Goal: Information Seeking & Learning: Learn about a topic

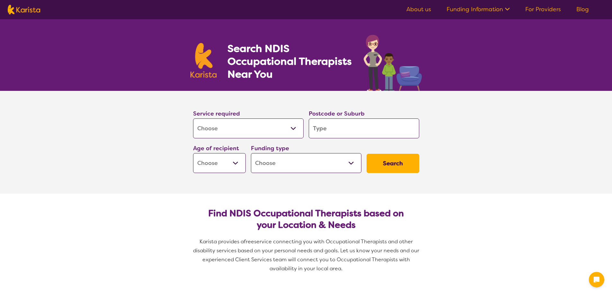
select select "[MEDICAL_DATA]"
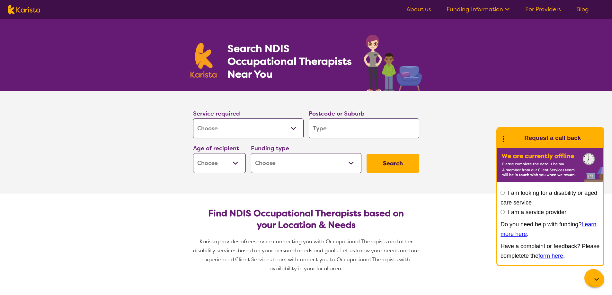
click at [319, 120] on input "search" at bounding box center [364, 129] width 111 height 20
type input "3934"
click at [337, 144] on em "Mount Martha" at bounding box center [344, 146] width 62 height 7
click at [293, 161] on select "Home Care Package (HCP) National Disability Insurance Scheme (NDIS) I don't know" at bounding box center [306, 163] width 111 height 20
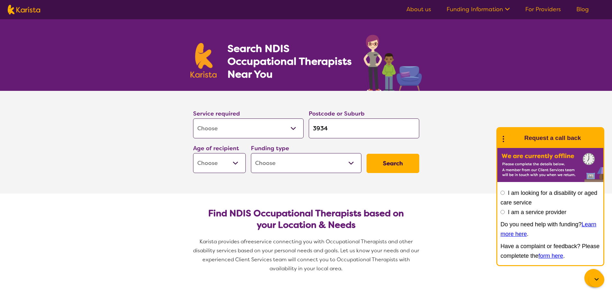
select select "NDIS"
click at [251, 153] on select "Home Care Package (HCP) National Disability Insurance Scheme (NDIS) I don't know" at bounding box center [306, 163] width 111 height 20
select select "NDIS"
click at [385, 166] on button "Search" at bounding box center [393, 163] width 53 height 19
click at [229, 167] on select "Early Childhood - 0 to 9 Child - 10 to 11 Adolescent - 12 to 17 Adult - 18 to 6…" at bounding box center [219, 163] width 53 height 20
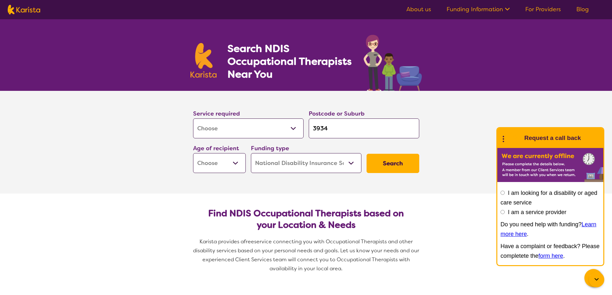
select select "AS"
click at [193, 153] on select "Early Childhood - 0 to 9 Child - 10 to 11 Adolescent - 12 to 17 Adult - 18 to 6…" at bounding box center [219, 163] width 53 height 20
select select "AS"
click at [379, 163] on button "Search" at bounding box center [393, 163] width 53 height 19
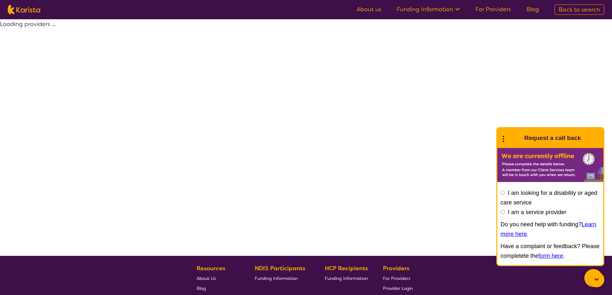
select select "by_score"
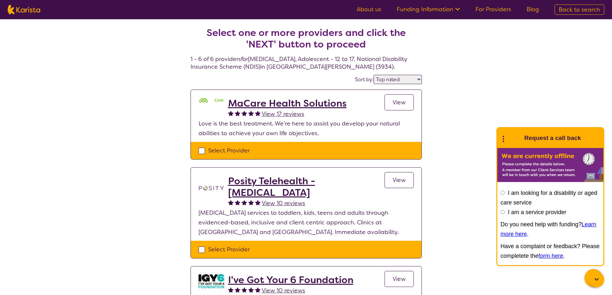
click at [397, 104] on span "View" at bounding box center [399, 103] width 13 height 8
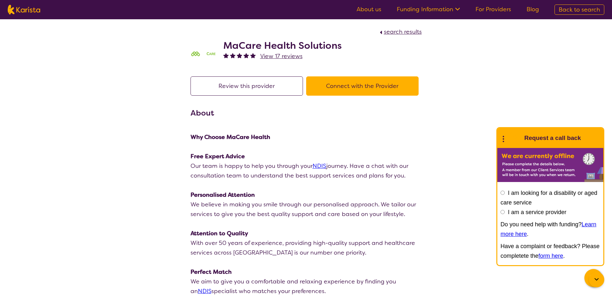
click at [367, 88] on button "Connect with the Provider" at bounding box center [362, 86] width 113 height 19
drag, startPoint x: 343, startPoint y: 46, endPoint x: 332, endPoint y: 46, distance: 10.6
click at [332, 46] on div "MaCare Health Solutions View 17 reviews" at bounding box center [306, 53] width 231 height 32
click at [339, 45] on h2 "MaCare Health Solutions" at bounding box center [282, 46] width 119 height 12
drag, startPoint x: 344, startPoint y: 45, endPoint x: 225, endPoint y: 45, distance: 118.9
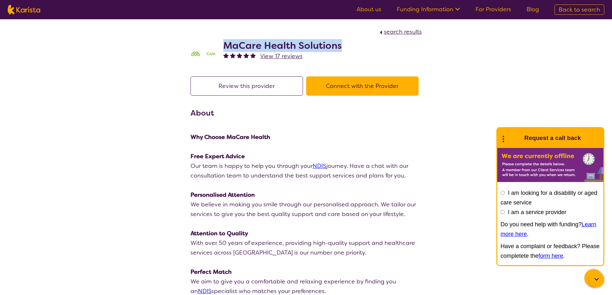
click at [225, 45] on div "MaCare Health Solutions View 17 reviews" at bounding box center [306, 53] width 231 height 32
copy h2 "MaCare Health Solutions"
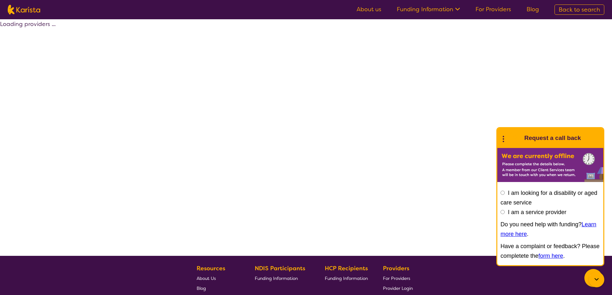
select select "by_score"
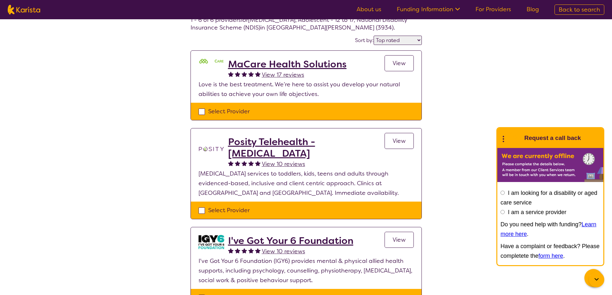
scroll to position [96, 0]
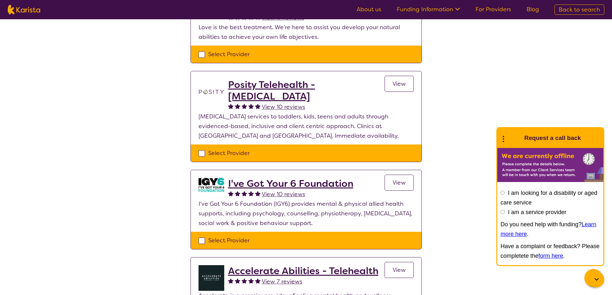
click at [401, 84] on span "View" at bounding box center [399, 84] width 13 height 8
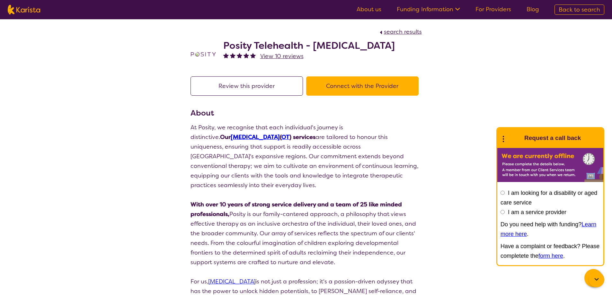
drag, startPoint x: 420, startPoint y: 49, endPoint x: 215, endPoint y: 44, distance: 204.5
click at [215, 44] on div "Posity Telehealth - Occupational Therapy View 10 reviews" at bounding box center [306, 53] width 231 height 32
copy div "Posity Telehealth - [MEDICAL_DATA]"
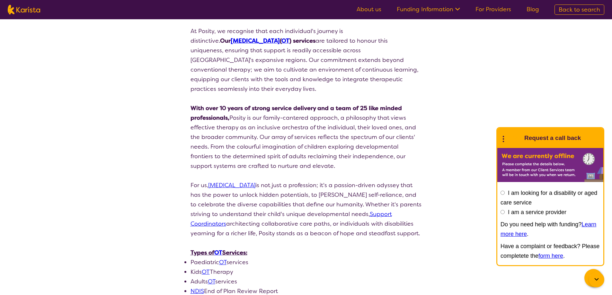
select select "by_score"
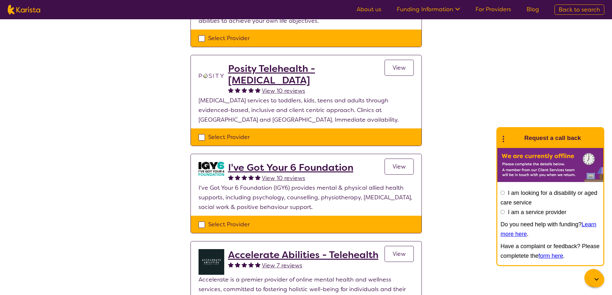
scroll to position [161, 0]
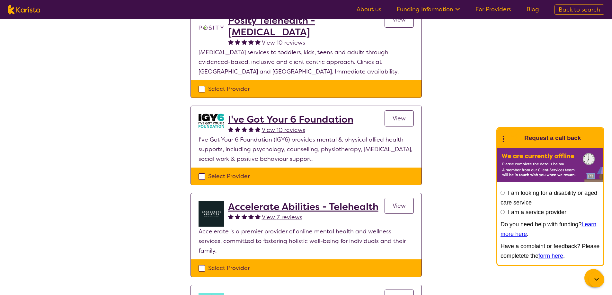
click at [400, 115] on span "View" at bounding box center [399, 119] width 13 height 8
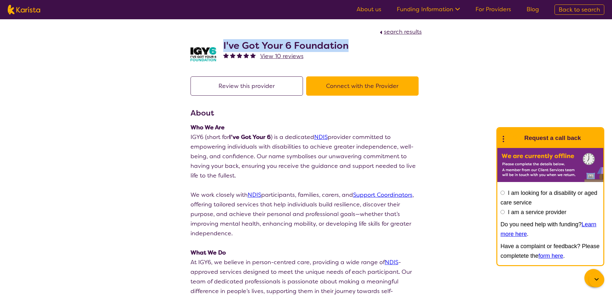
drag, startPoint x: 346, startPoint y: 48, endPoint x: 224, endPoint y: 39, distance: 122.5
click at [224, 39] on div "I've Got Your 6 Foundation View 10 reviews" at bounding box center [306, 53] width 231 height 32
copy h2 "I've Got Your 6 Foundation"
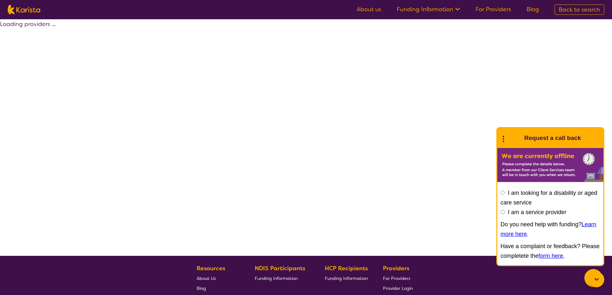
scroll to position [116, 0]
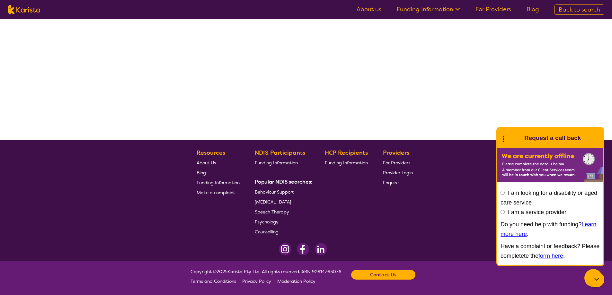
select select "by_score"
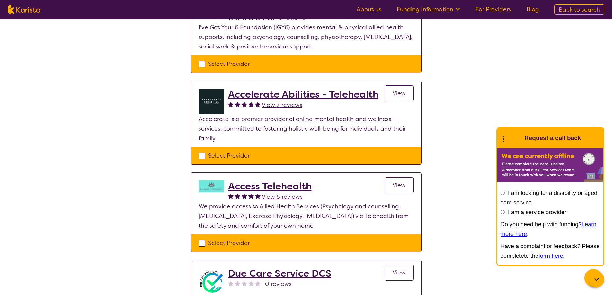
scroll to position [276, 0]
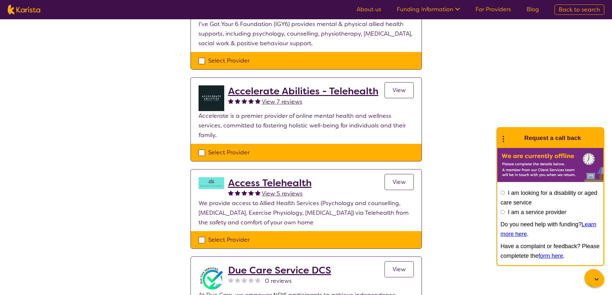
click at [399, 87] on span "View" at bounding box center [399, 90] width 13 height 8
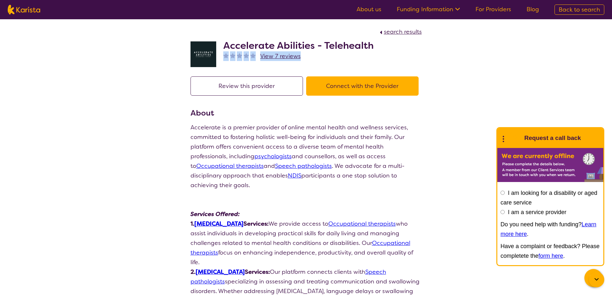
drag, startPoint x: 374, startPoint y: 47, endPoint x: 375, endPoint y: 57, distance: 9.7
click at [375, 57] on div "Accelerate Abilities - Telehealth View 7 reviews" at bounding box center [306, 53] width 231 height 32
drag, startPoint x: 315, startPoint y: 46, endPoint x: 225, endPoint y: 37, distance: 90.4
click at [225, 37] on div "Accelerate Abilities - Telehealth View 7 reviews" at bounding box center [306, 53] width 231 height 32
copy h2 "Accelerate Abilities"
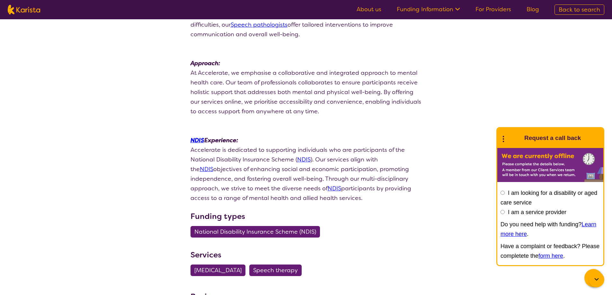
select select "by_score"
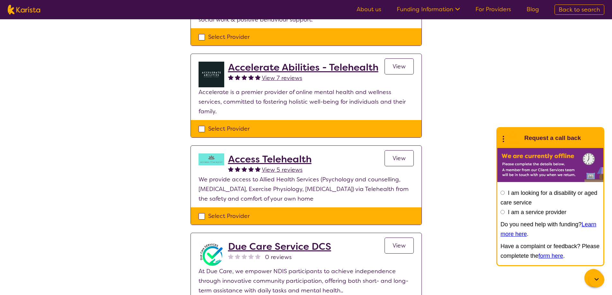
scroll to position [341, 0]
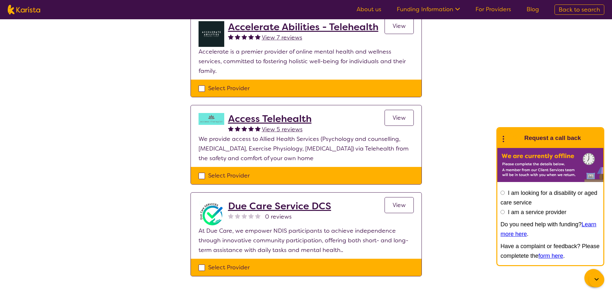
click at [392, 111] on link "View" at bounding box center [399, 118] width 29 height 16
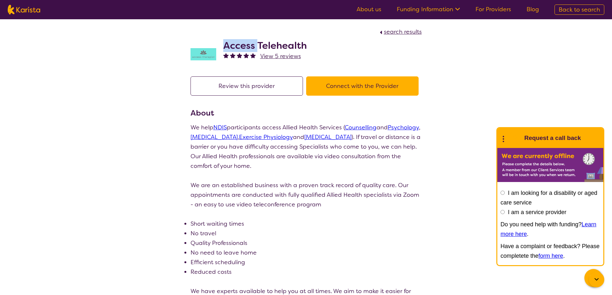
drag, startPoint x: 256, startPoint y: 48, endPoint x: 225, endPoint y: 46, distance: 30.6
click at [225, 46] on h2 "Access Telehealth" at bounding box center [265, 46] width 84 height 12
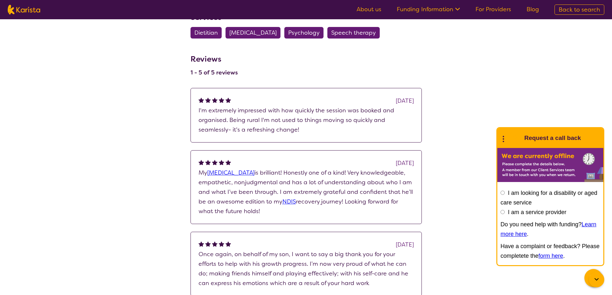
select select "by_score"
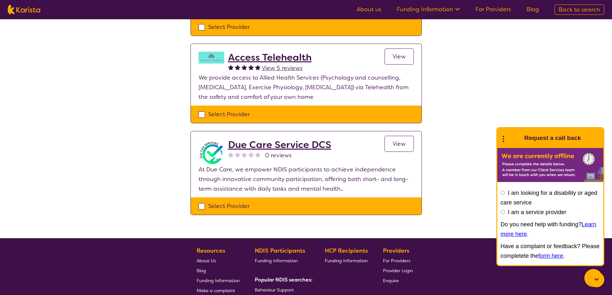
scroll to position [405, 0]
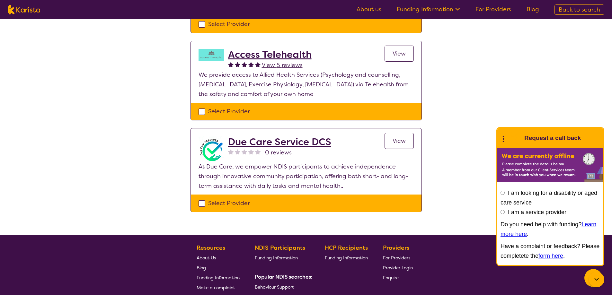
click at [404, 138] on link "View" at bounding box center [399, 141] width 29 height 16
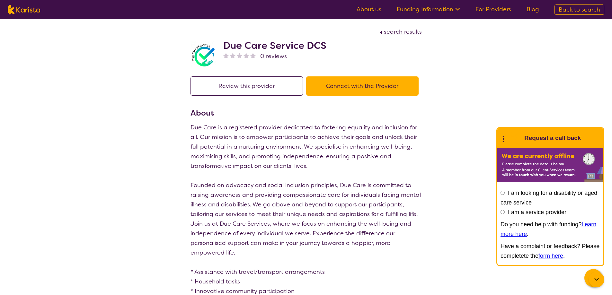
click at [326, 47] on div "Due Care Service DCS 0 reviews" at bounding box center [306, 53] width 231 height 32
drag, startPoint x: 325, startPoint y: 46, endPoint x: 221, endPoint y: 38, distance: 104.8
click at [221, 38] on div "Due Care Service DCS 0 reviews" at bounding box center [306, 53] width 231 height 32
copy h2 "Due Care Service DCS"
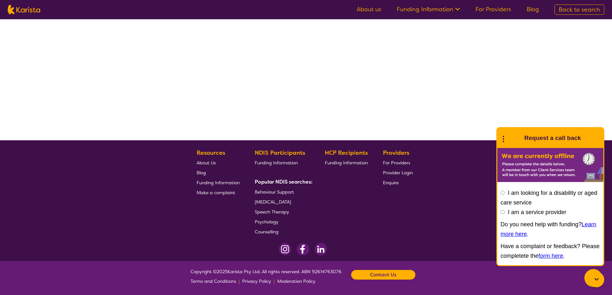
select select "by_score"
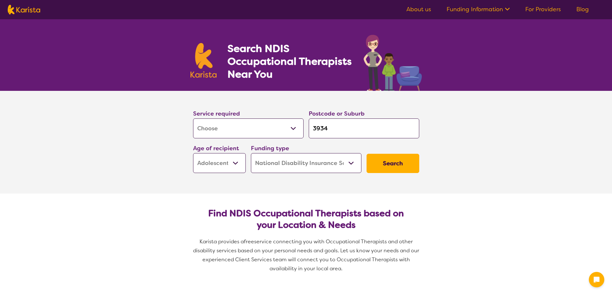
select select "[MEDICAL_DATA]"
select select "AS"
select select "NDIS"
select select "[MEDICAL_DATA]"
select select "AS"
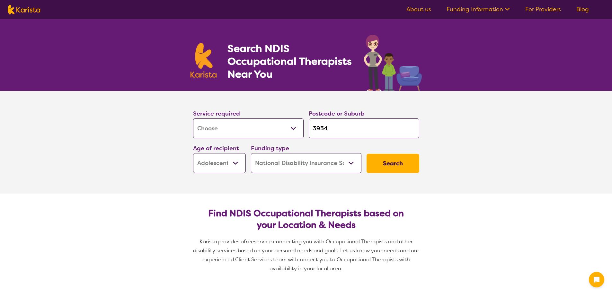
select select "NDIS"
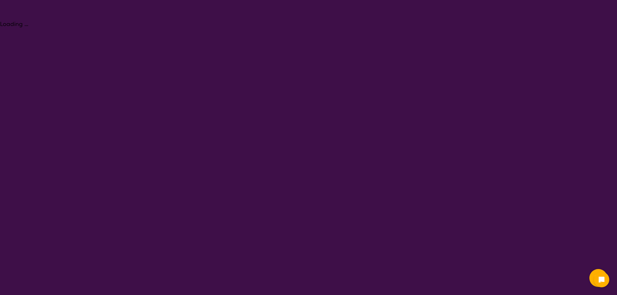
select select "[MEDICAL_DATA]"
select select "AS"
select select "NDIS"
select select "[MEDICAL_DATA]"
select select "AS"
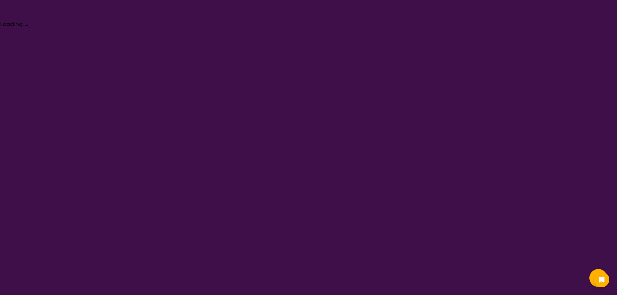
select select "NDIS"
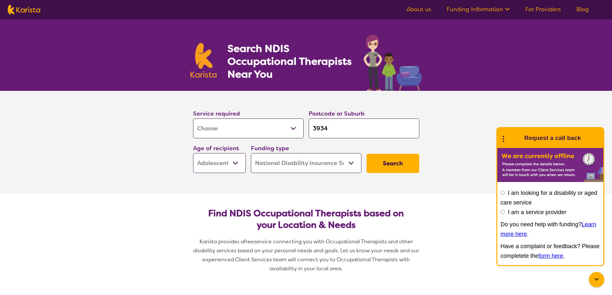
click at [218, 166] on select "Early Childhood - 0 to 9 Child - 10 to 11 Adolescent - 12 to 17 Adult - 18 to 6…" at bounding box center [219, 163] width 53 height 20
select select "CH"
click at [193, 153] on select "Early Childhood - 0 to 9 Child - 10 to 11 Adolescent - 12 to 17 Adult - 18 to 6…" at bounding box center [219, 163] width 53 height 20
select select "CH"
click at [382, 167] on button "Search" at bounding box center [393, 163] width 53 height 19
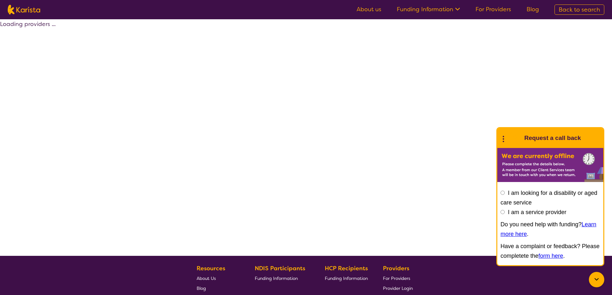
select select "by_score"
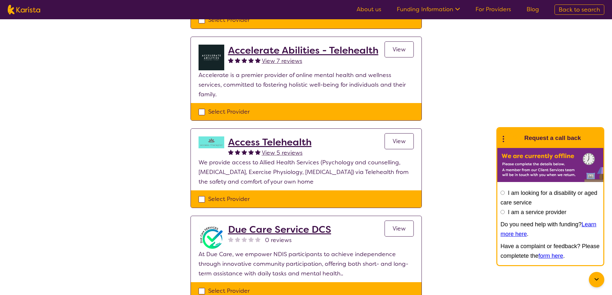
scroll to position [354, 0]
